Goal: Task Accomplishment & Management: Manage account settings

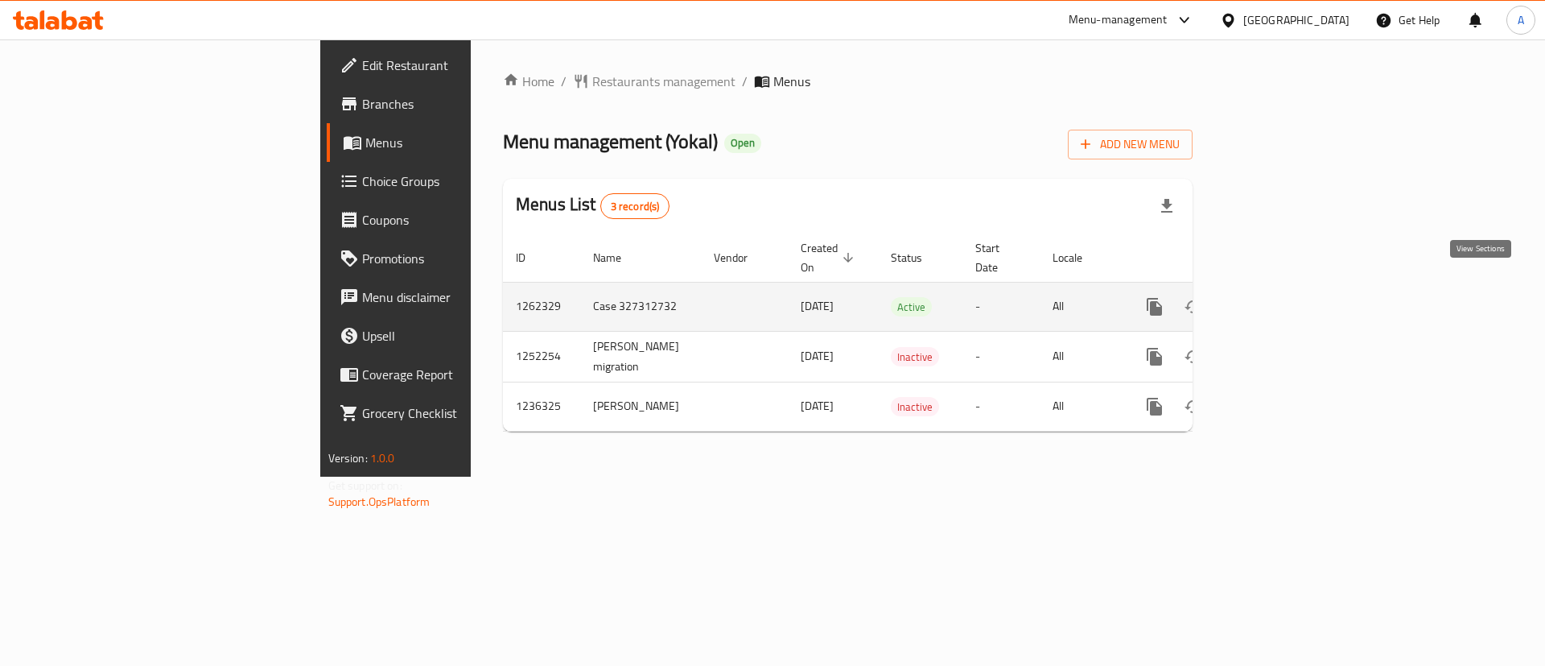
click at [1280, 297] on icon "enhanced table" at bounding box center [1270, 306] width 19 height 19
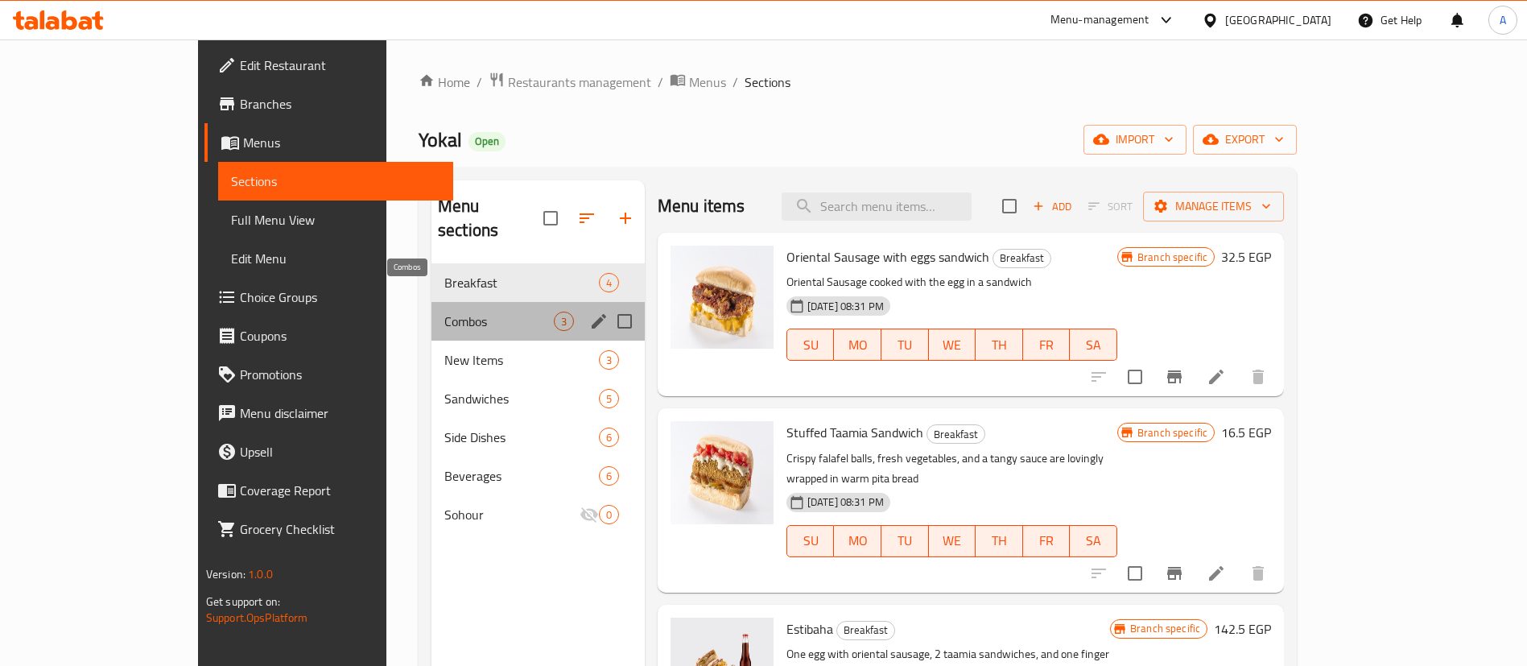
click at [444, 311] on span "Combos" at bounding box center [498, 320] width 109 height 19
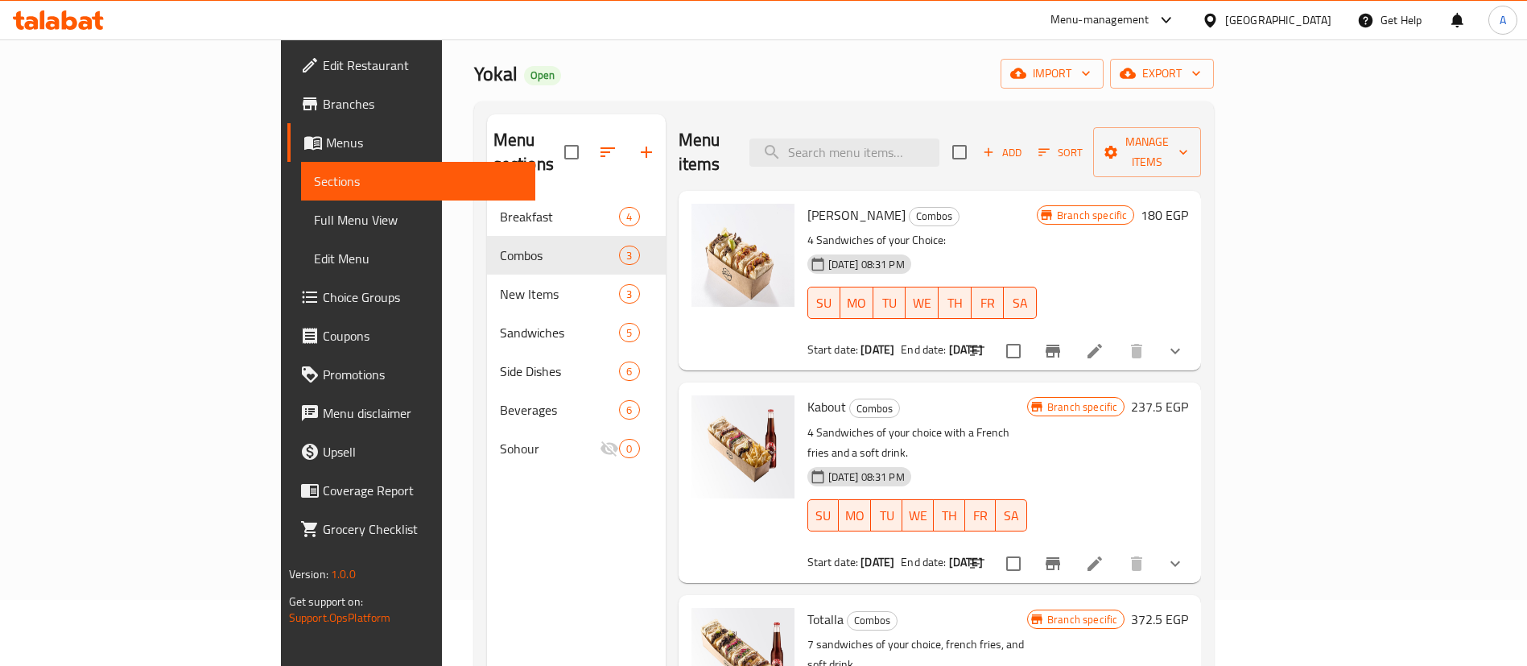
scroll to position [64, 0]
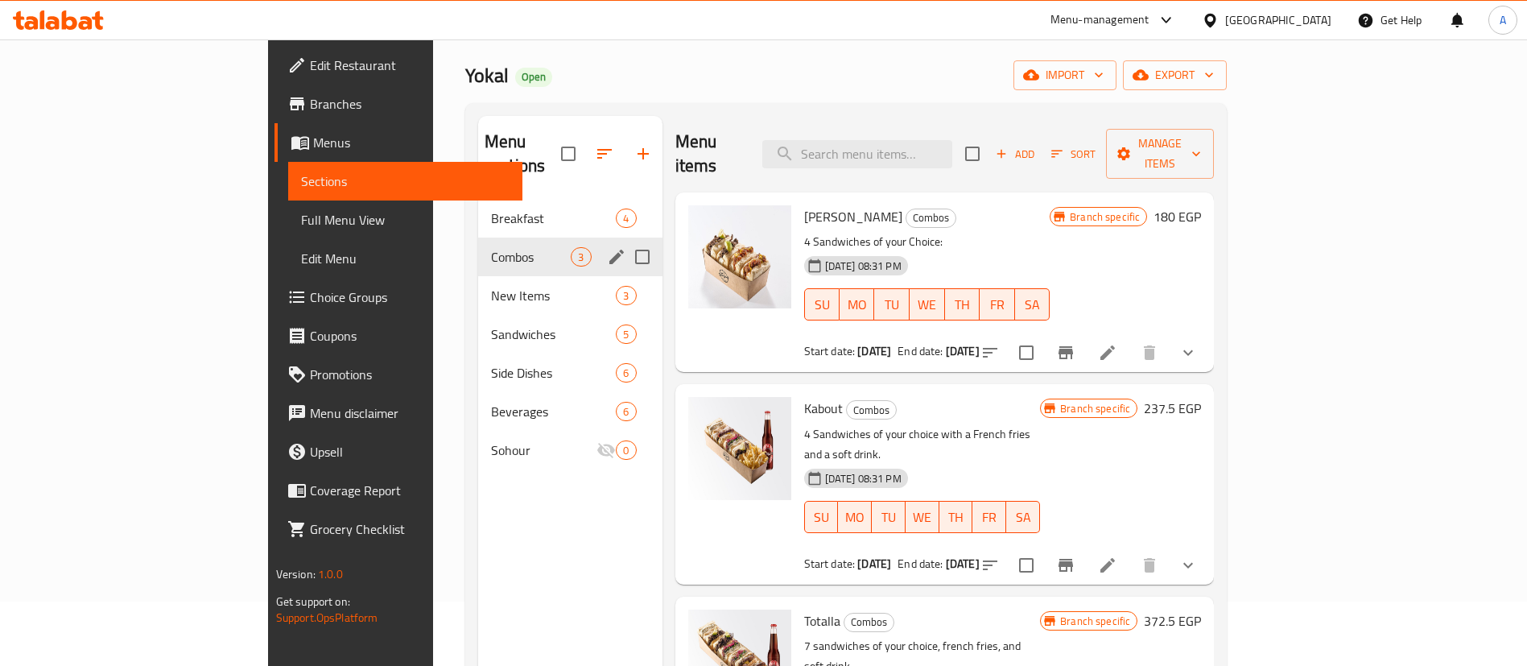
click at [478, 237] on div "Combos 3" at bounding box center [570, 256] width 184 height 39
click at [491, 208] on span "Breakfast" at bounding box center [531, 217] width 80 height 19
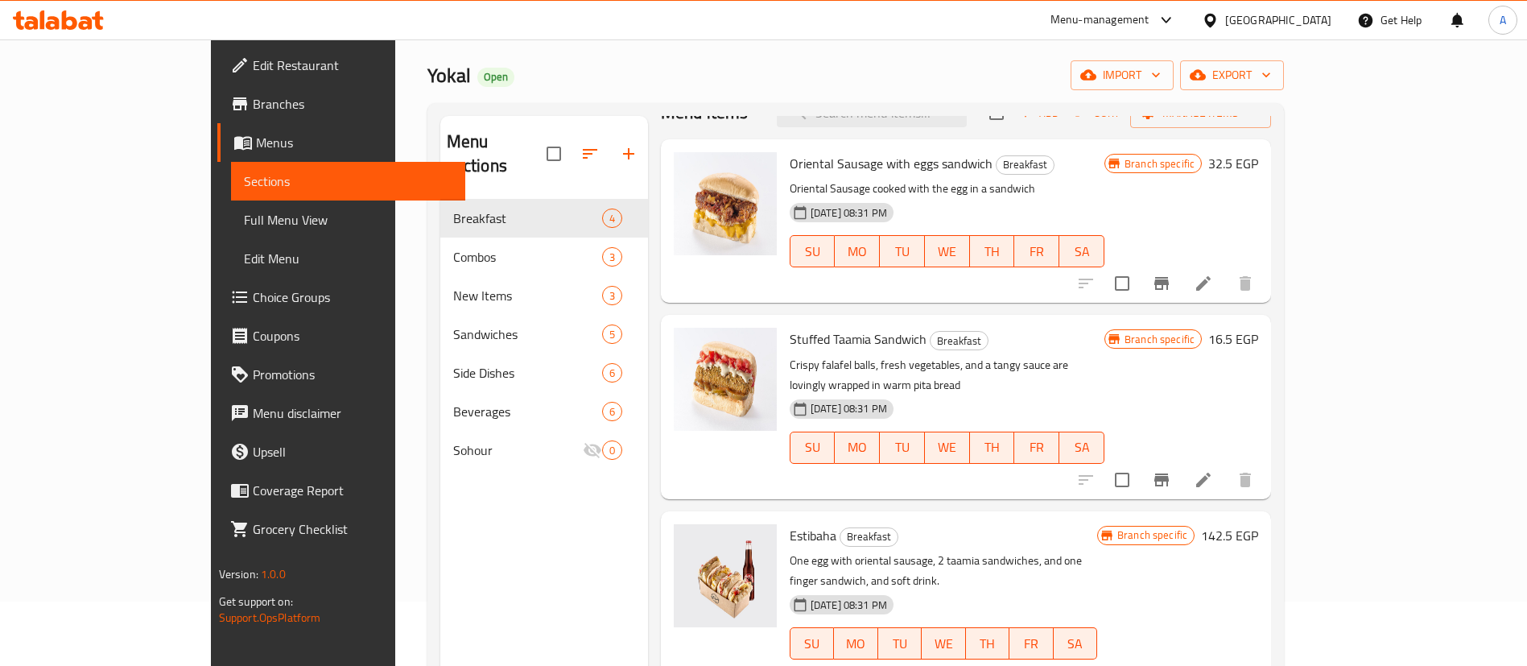
scroll to position [94, 0]
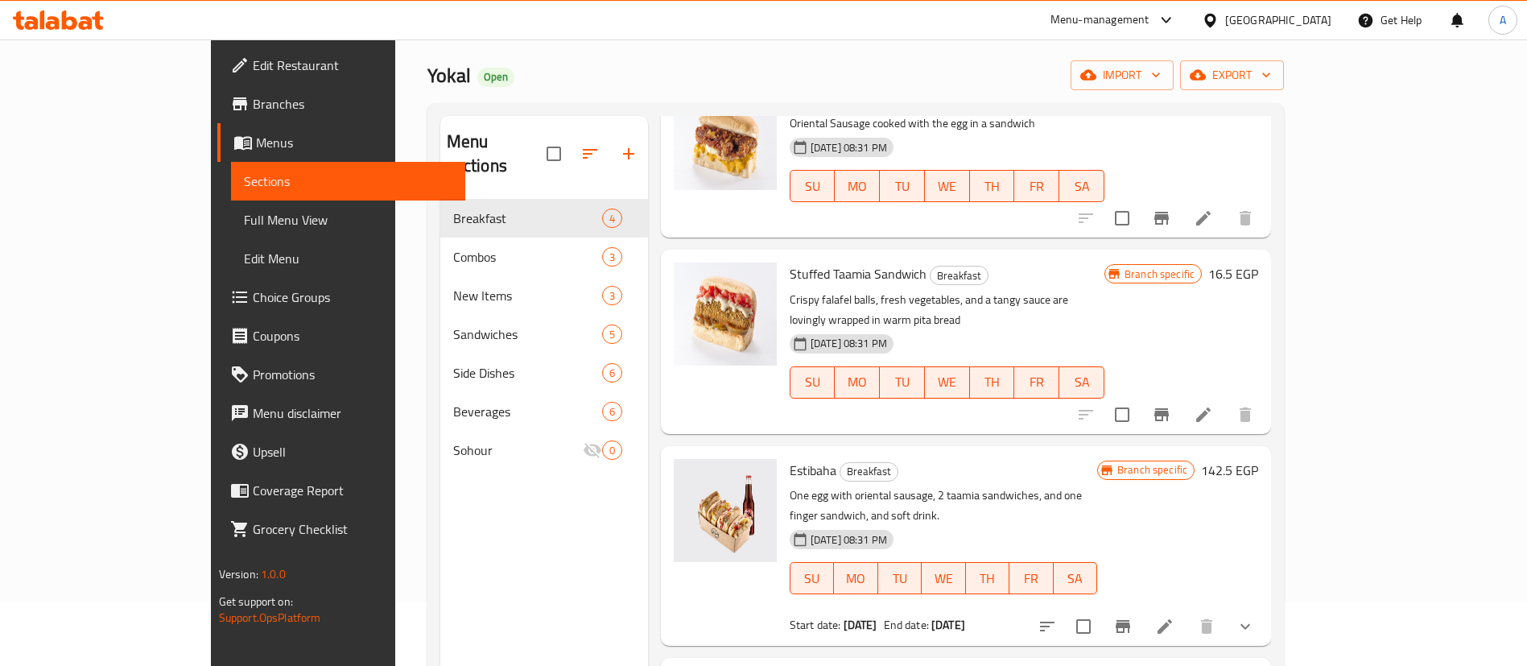
click at [789, 458] on span "Estibaha" at bounding box center [812, 470] width 47 height 24
copy h6 "Estibaha"
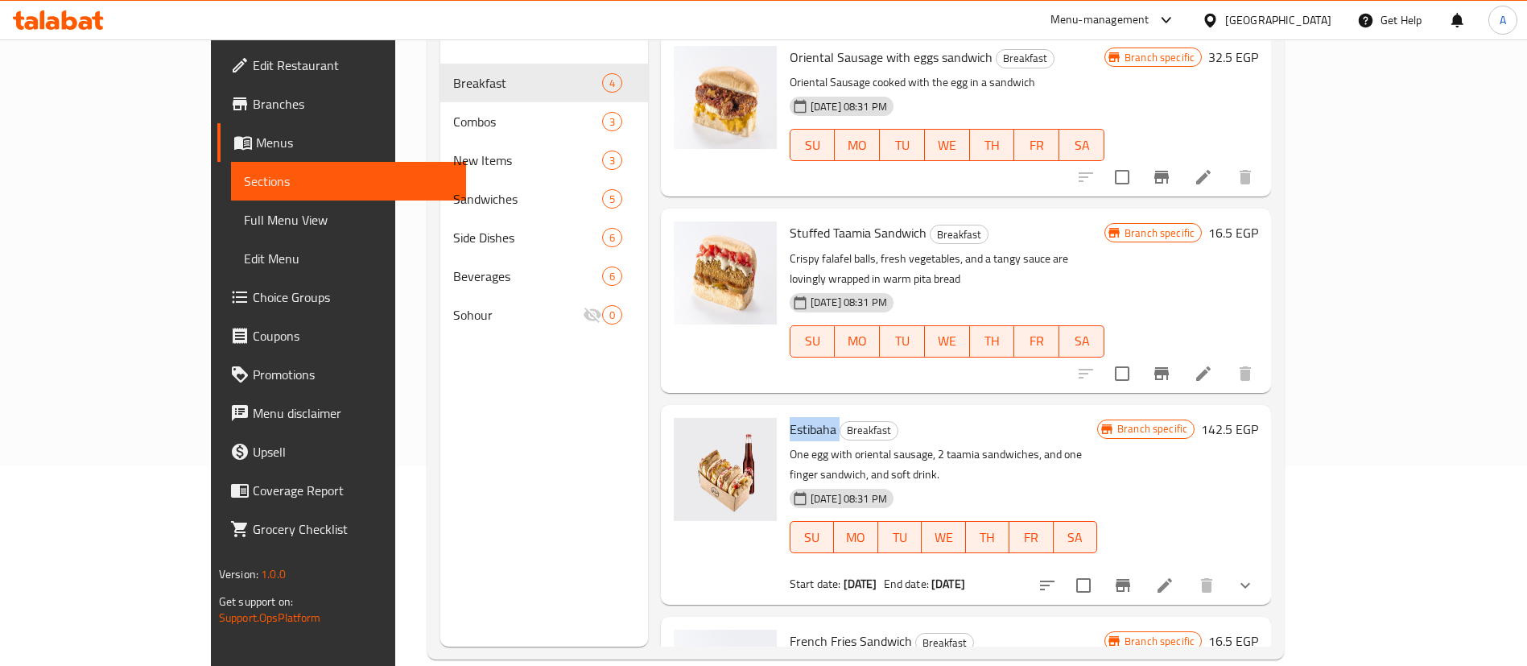
scroll to position [185, 0]
